Goal: Transaction & Acquisition: Purchase product/service

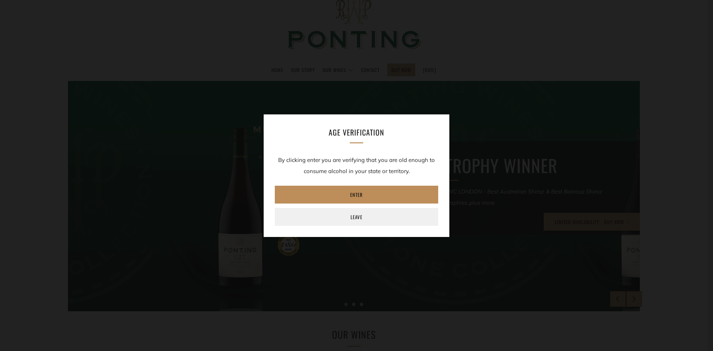
click at [360, 195] on link "Enter" at bounding box center [356, 195] width 163 height 18
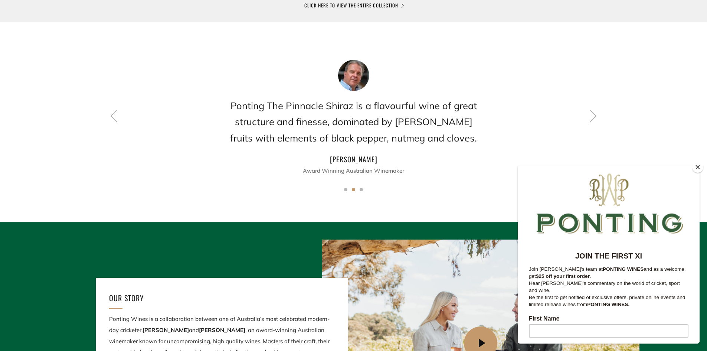
scroll to position [594, 0]
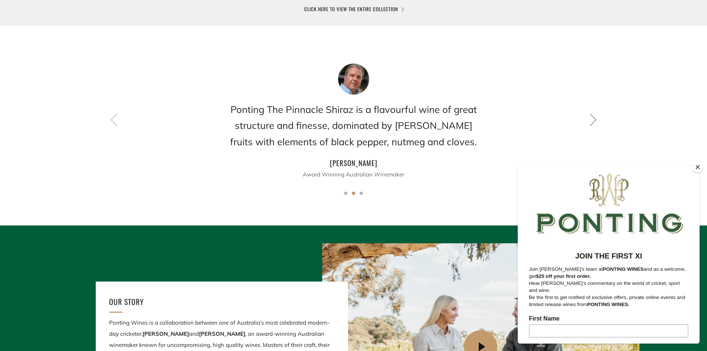
click at [592, 117] on icon at bounding box center [593, 119] width 13 height 13
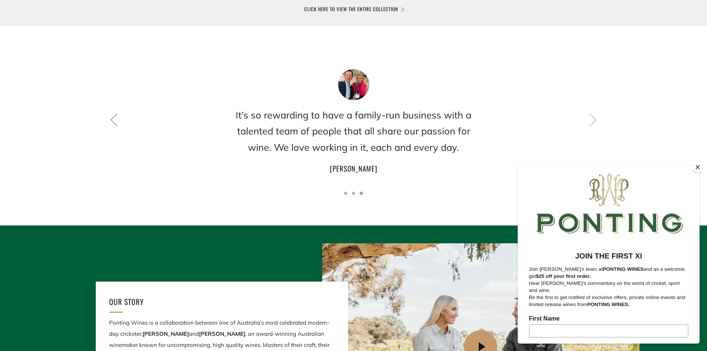
click at [112, 122] on icon at bounding box center [114, 119] width 13 height 13
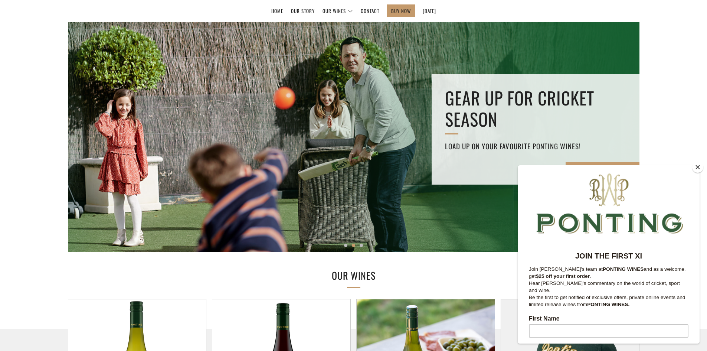
scroll to position [0, 0]
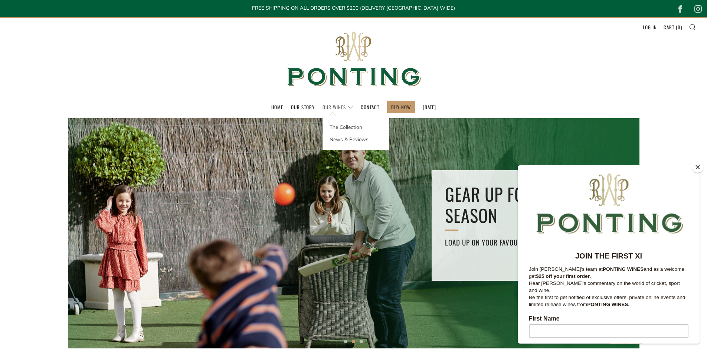
click at [333, 105] on link "Our Wines" at bounding box center [338, 107] width 30 height 12
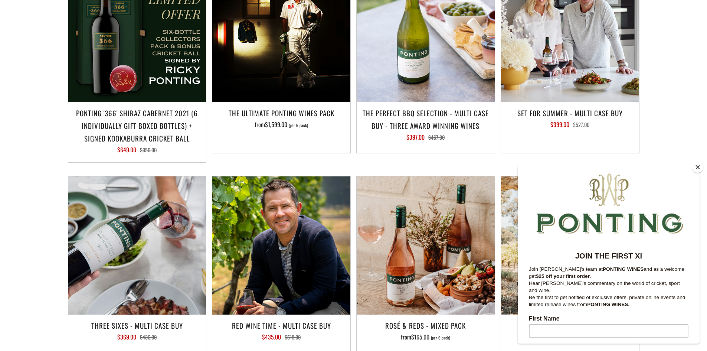
scroll to position [817, 0]
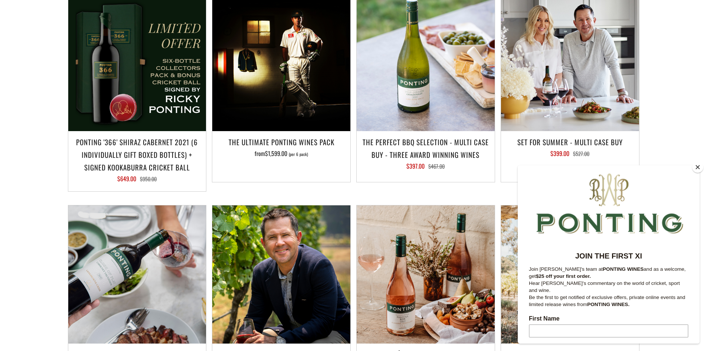
click at [699, 166] on button "Close" at bounding box center [697, 166] width 11 height 11
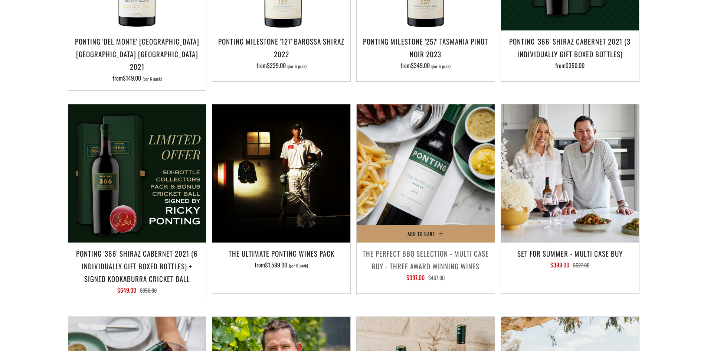
scroll to position [520, 0]
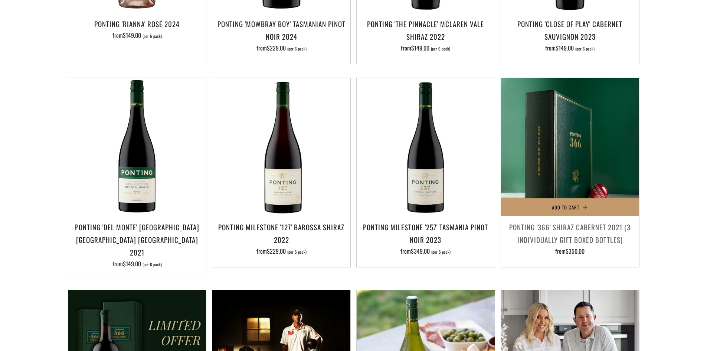
click at [560, 163] on img at bounding box center [570, 147] width 138 height 138
